Goal: Task Accomplishment & Management: Manage account settings

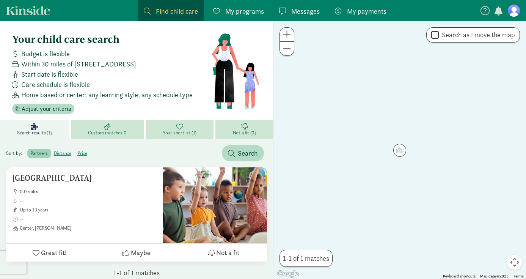
click at [292, 11] on span "Messages" at bounding box center [305, 11] width 28 height 10
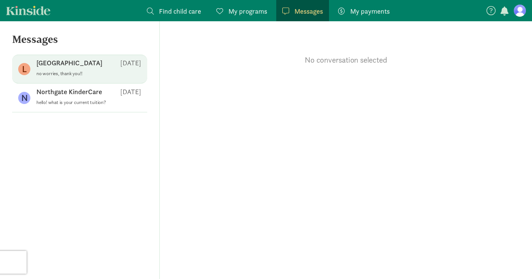
click at [78, 66] on p "[GEOGRAPHIC_DATA]" at bounding box center [69, 62] width 66 height 9
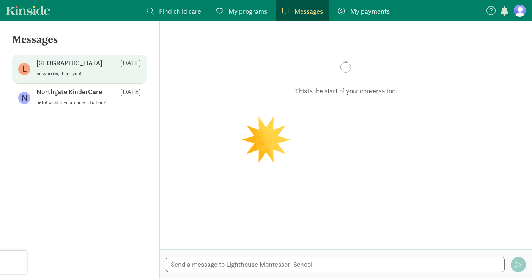
scroll to position [309, 0]
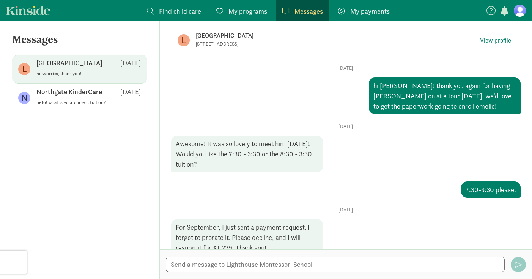
click at [502, 10] on span "button" at bounding box center [504, 10] width 8 height 9
click at [361, 7] on span "My payments" at bounding box center [369, 11] width 39 height 10
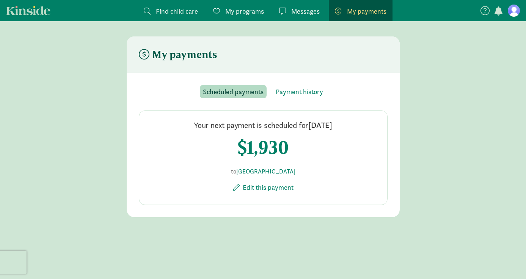
click at [295, 11] on span "Messages" at bounding box center [305, 11] width 28 height 10
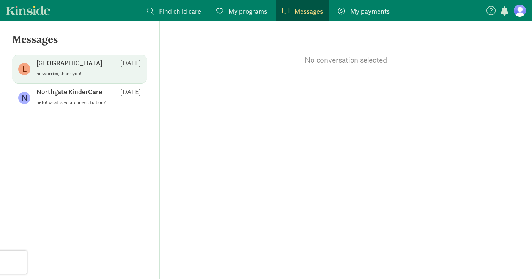
click at [62, 65] on p "[GEOGRAPHIC_DATA]" at bounding box center [69, 62] width 66 height 9
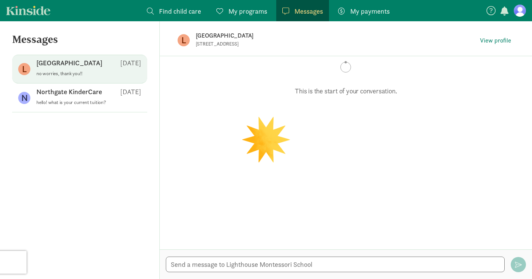
scroll to position [309, 0]
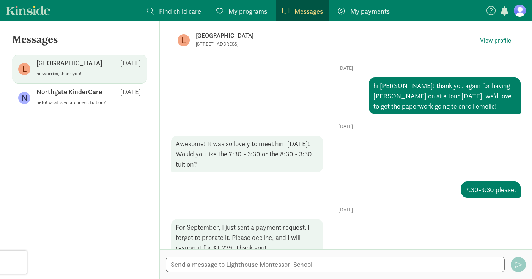
click at [376, 9] on span "My payments" at bounding box center [369, 11] width 39 height 10
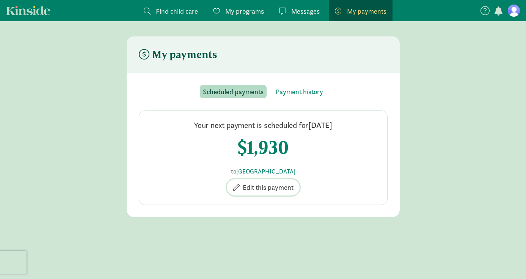
click at [258, 183] on span "Edit this payment" at bounding box center [268, 187] width 51 height 10
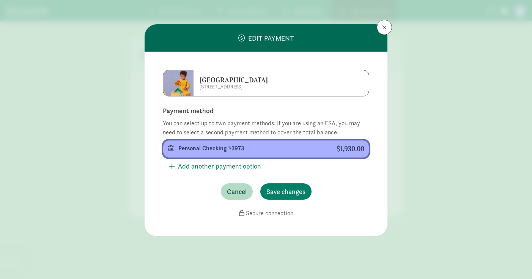
click at [210, 151] on div "Personal Checking *3973" at bounding box center [251, 148] width 146 height 9
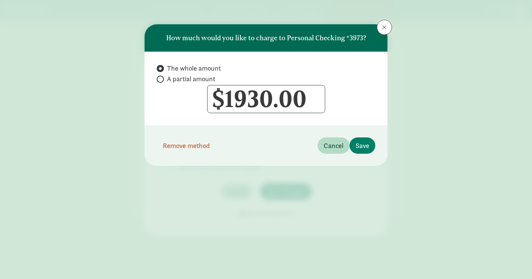
click at [165, 81] on label "A partial amount" at bounding box center [266, 78] width 218 height 9
click at [162, 81] on input "A partial amount" at bounding box center [159, 79] width 5 height 5
radio input "true"
radio input "false"
drag, startPoint x: 311, startPoint y: 94, endPoint x: 208, endPoint y: 92, distance: 102.8
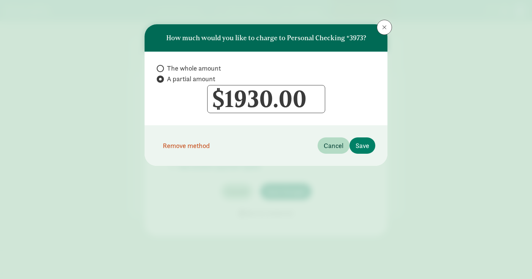
click at [208, 92] on div "$ 1930.00 1930" at bounding box center [266, 99] width 218 height 28
click at [239, 93] on input "1930" at bounding box center [265, 98] width 117 height 27
type input "1229"
click at [368, 146] on span "Save" at bounding box center [362, 145] width 14 height 10
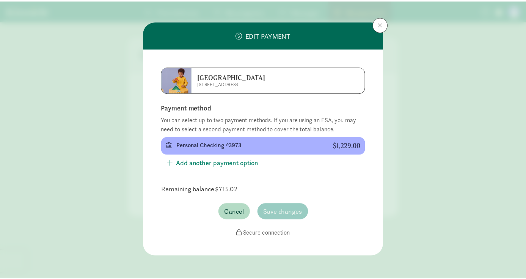
scroll to position [5, 0]
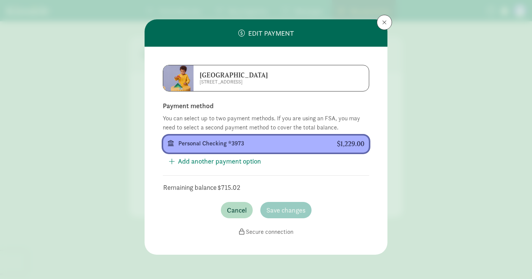
click at [212, 141] on div "Personal Checking *3973" at bounding box center [251, 143] width 146 height 9
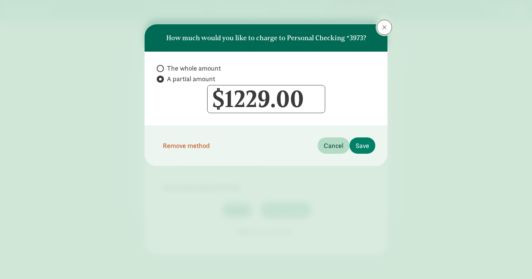
click at [382, 25] on span at bounding box center [384, 27] width 5 height 6
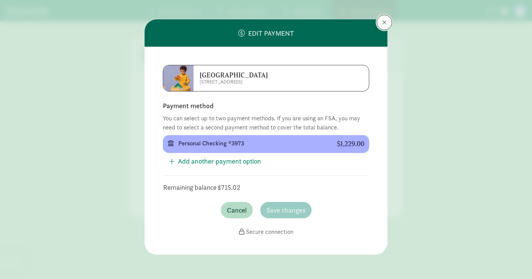
click at [383, 20] on span at bounding box center [384, 22] width 5 height 6
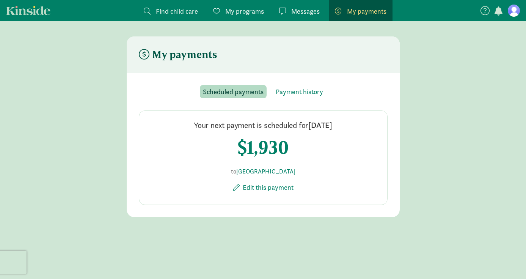
scroll to position [0, 0]
